Goal: Navigation & Orientation: Find specific page/section

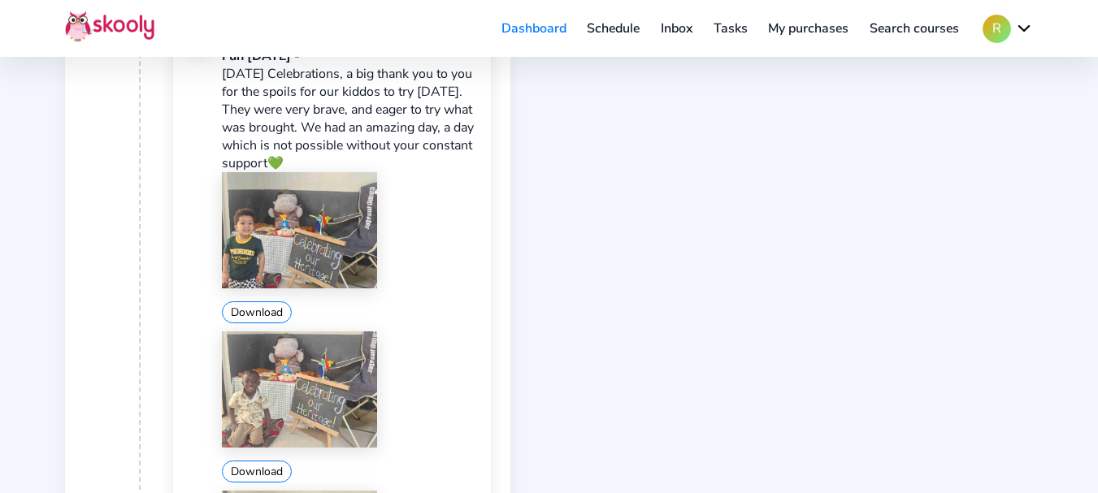
scroll to position [488, 0]
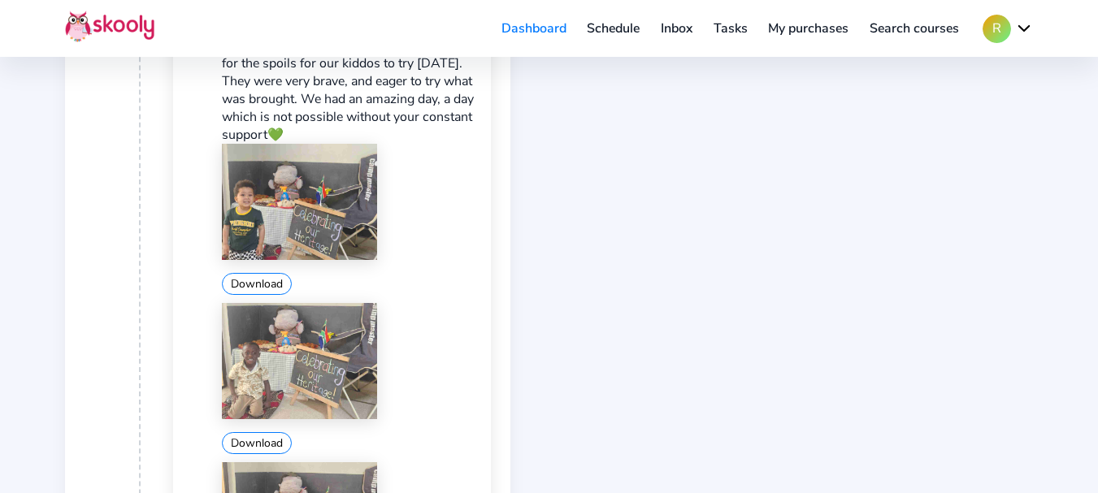
click at [289, 206] on img at bounding box center [299, 202] width 155 height 116
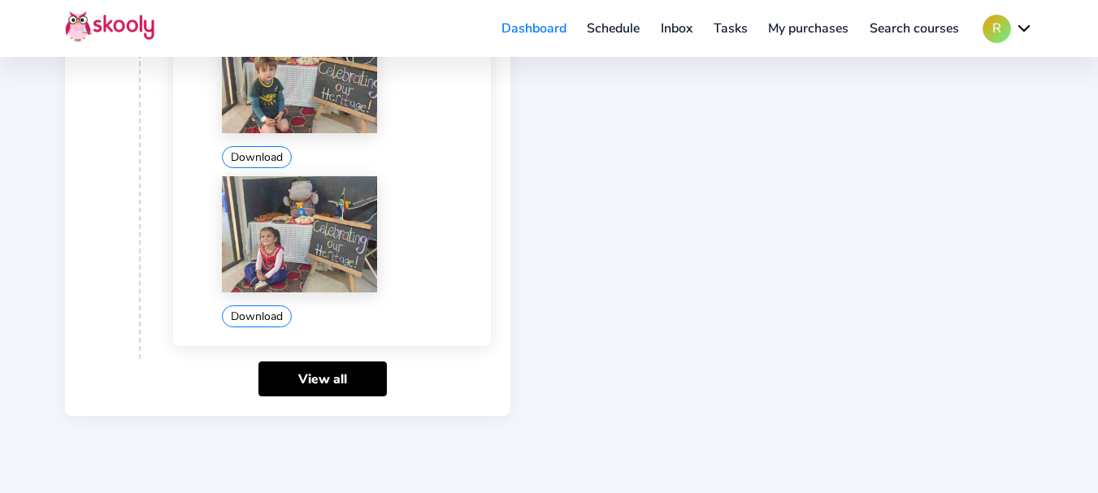
scroll to position [3661, 0]
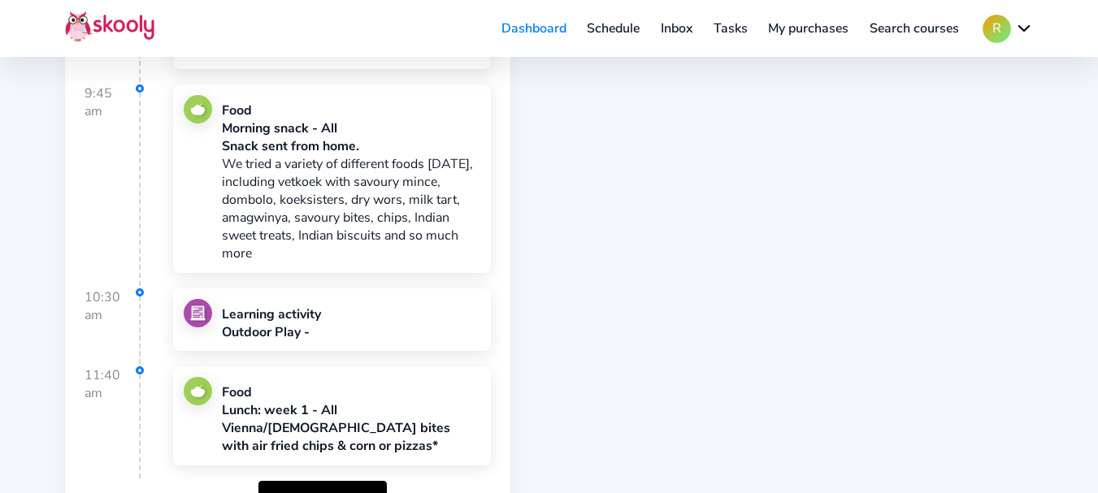
scroll to position [3814, 0]
